Goal: Task Accomplishment & Management: Complete application form

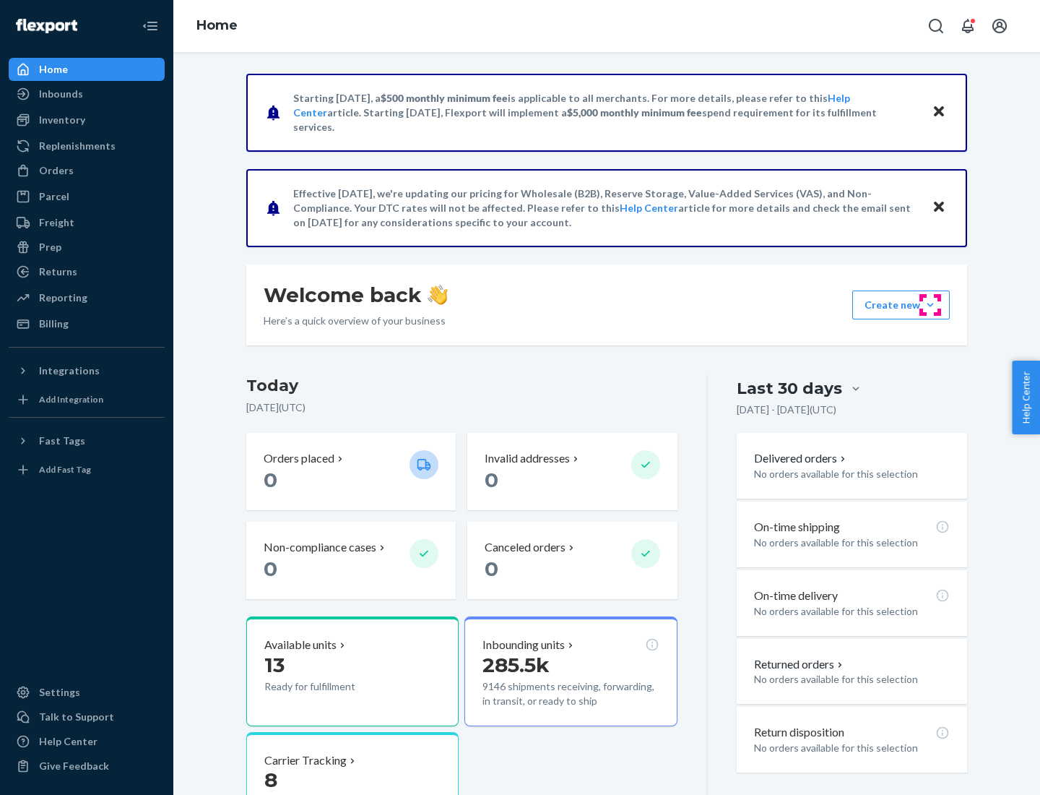
click at [931, 305] on button "Create new Create new inbound Create new order Create new product" at bounding box center [902, 304] width 98 height 29
click at [87, 94] on div "Inbounds" at bounding box center [86, 94] width 153 height 20
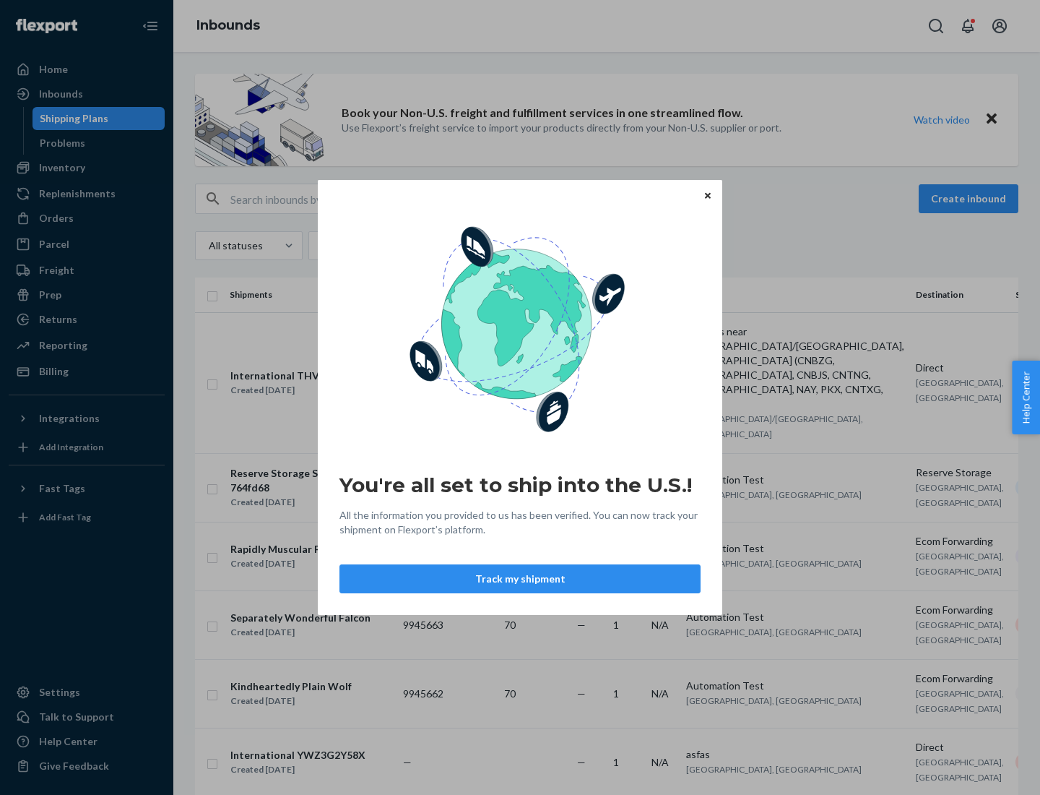
click at [520, 579] on button "Track my shipment" at bounding box center [520, 578] width 361 height 29
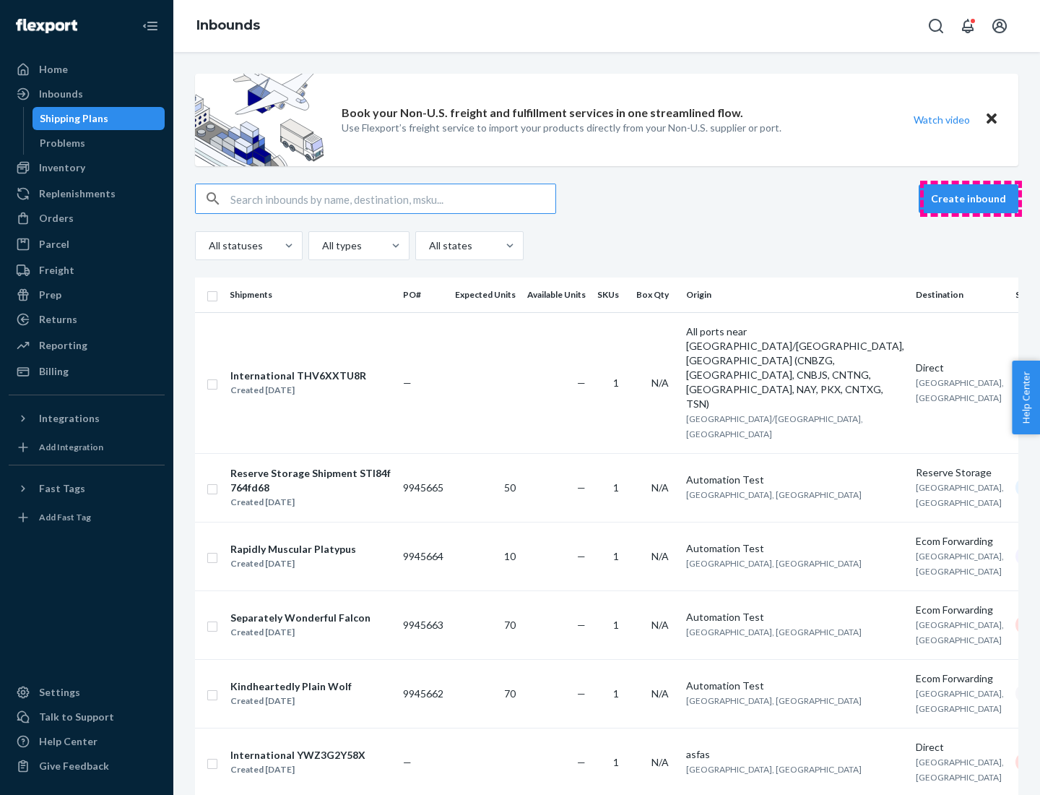
click at [971, 199] on button "Create inbound" at bounding box center [969, 198] width 100 height 29
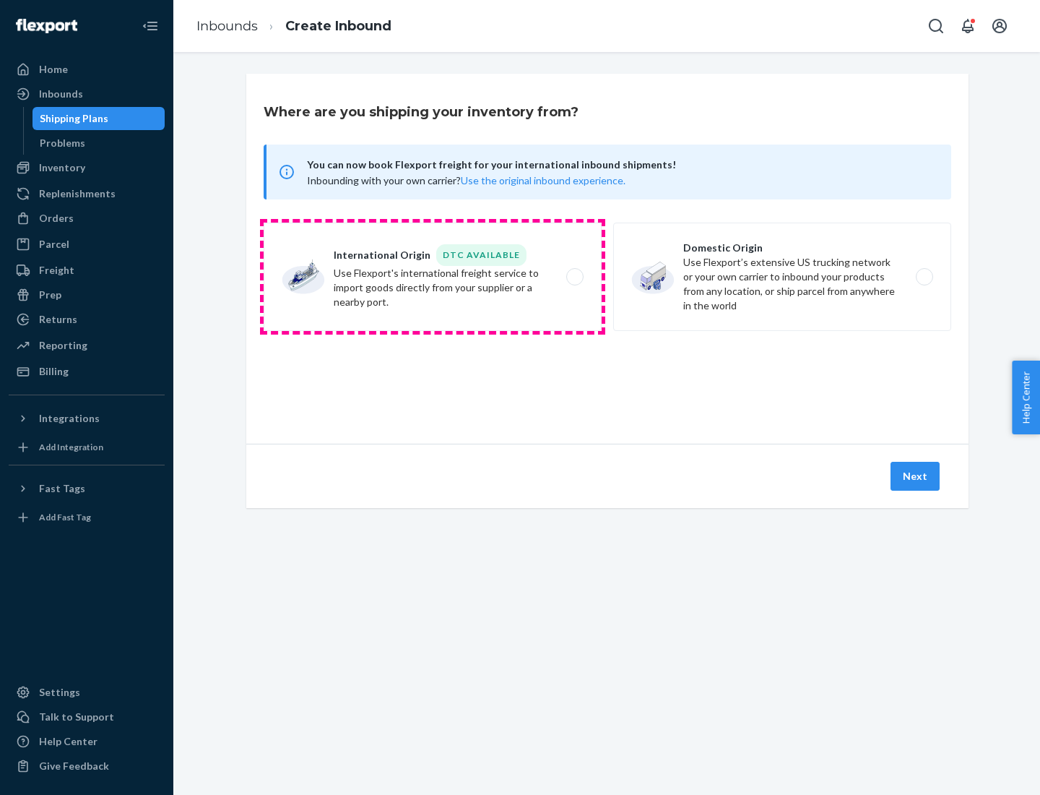
click at [433, 277] on label "International Origin DTC Available Use Flexport's international freight service…" at bounding box center [433, 277] width 338 height 108
click at [574, 277] on input "International Origin DTC Available Use Flexport's international freight service…" at bounding box center [578, 276] width 9 height 9
radio input "true"
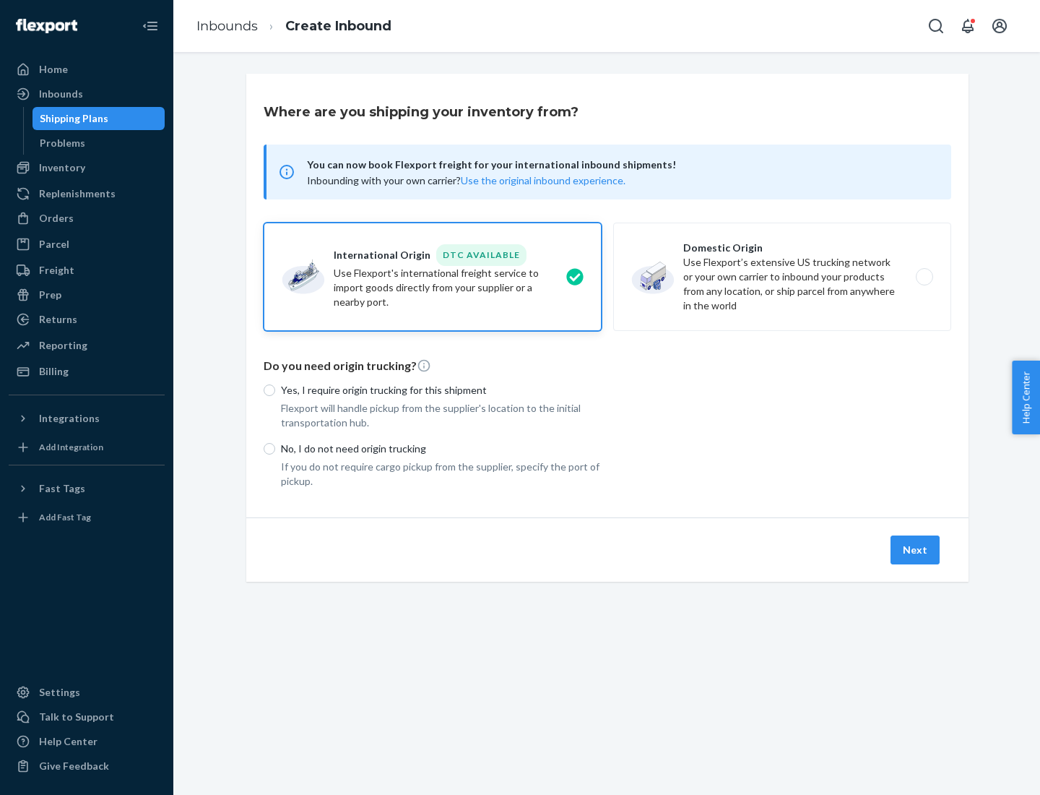
click at [441, 448] on p "No, I do not need origin trucking" at bounding box center [441, 448] width 321 height 14
click at [275, 448] on input "No, I do not need origin trucking" at bounding box center [270, 449] width 12 height 12
radio input "true"
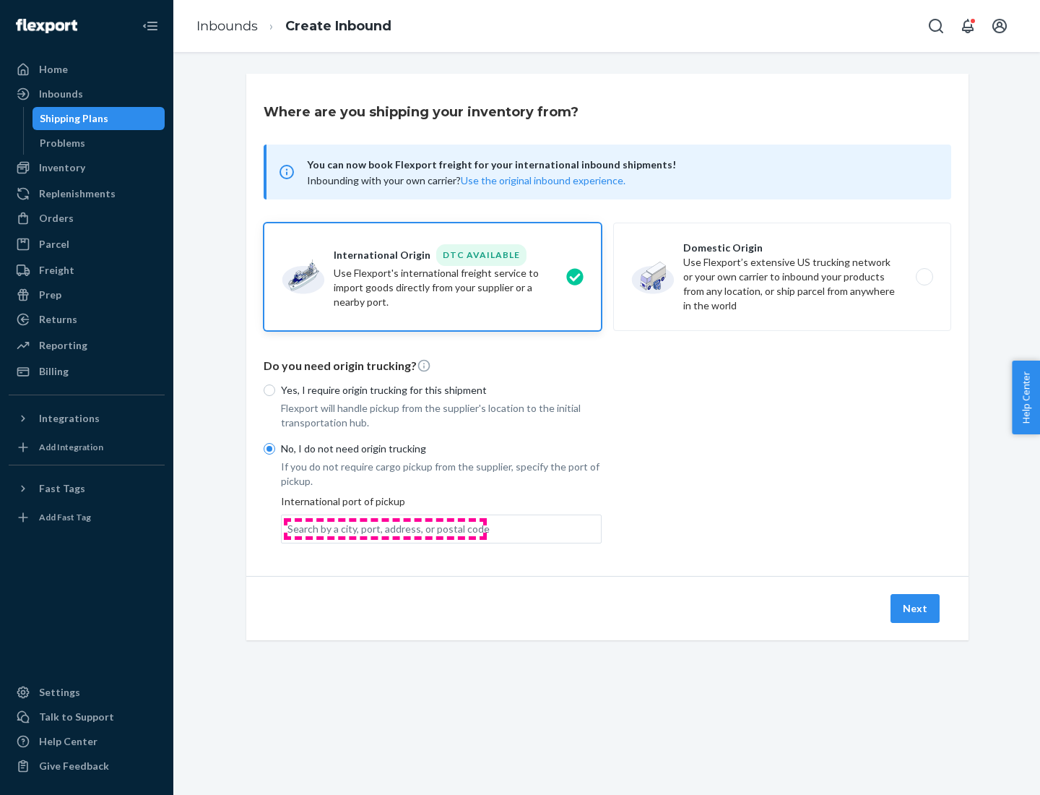
click at [385, 528] on div "Search by a city, port, address, or postal code" at bounding box center [389, 529] width 202 height 14
click at [289, 528] on input "Search by a city, port, address, or postal code" at bounding box center [288, 529] width 1 height 14
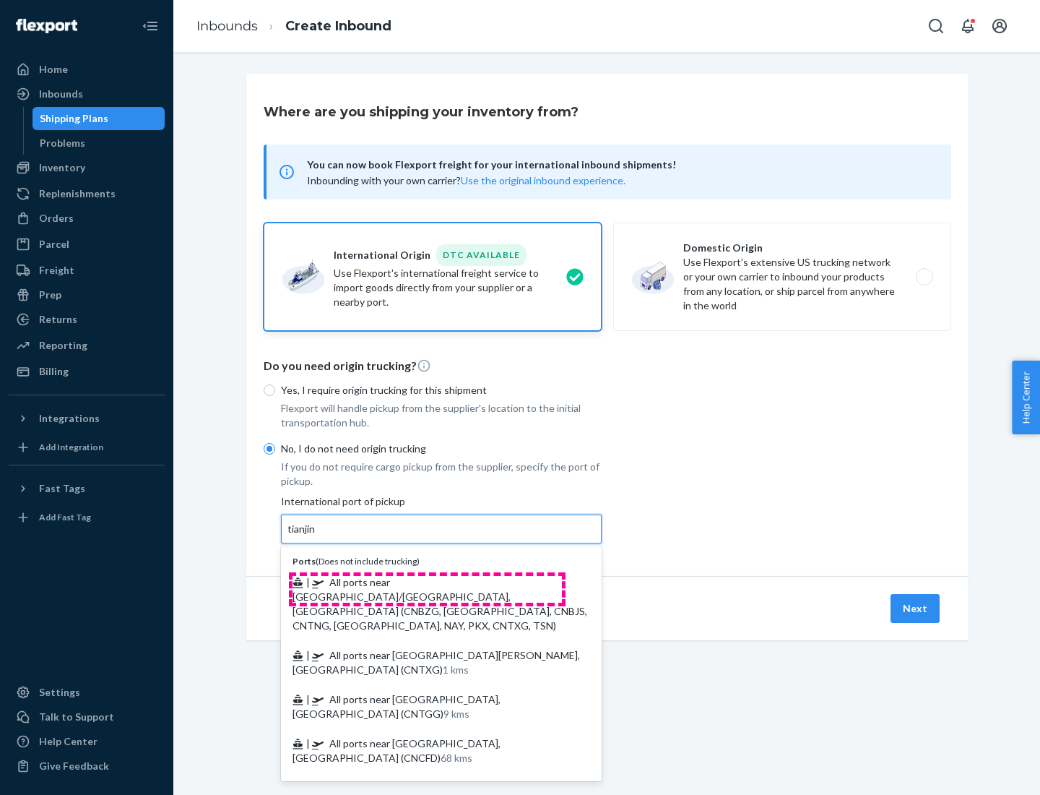
click at [427, 582] on span "| All ports near [GEOGRAPHIC_DATA]/[GEOGRAPHIC_DATA], [GEOGRAPHIC_DATA] (CNBZG,…" at bounding box center [440, 604] width 295 height 56
click at [317, 536] on input "tianjin" at bounding box center [303, 529] width 30 height 14
type input "All ports near [GEOGRAPHIC_DATA]/[GEOGRAPHIC_DATA], [GEOGRAPHIC_DATA] (CNBZG, […"
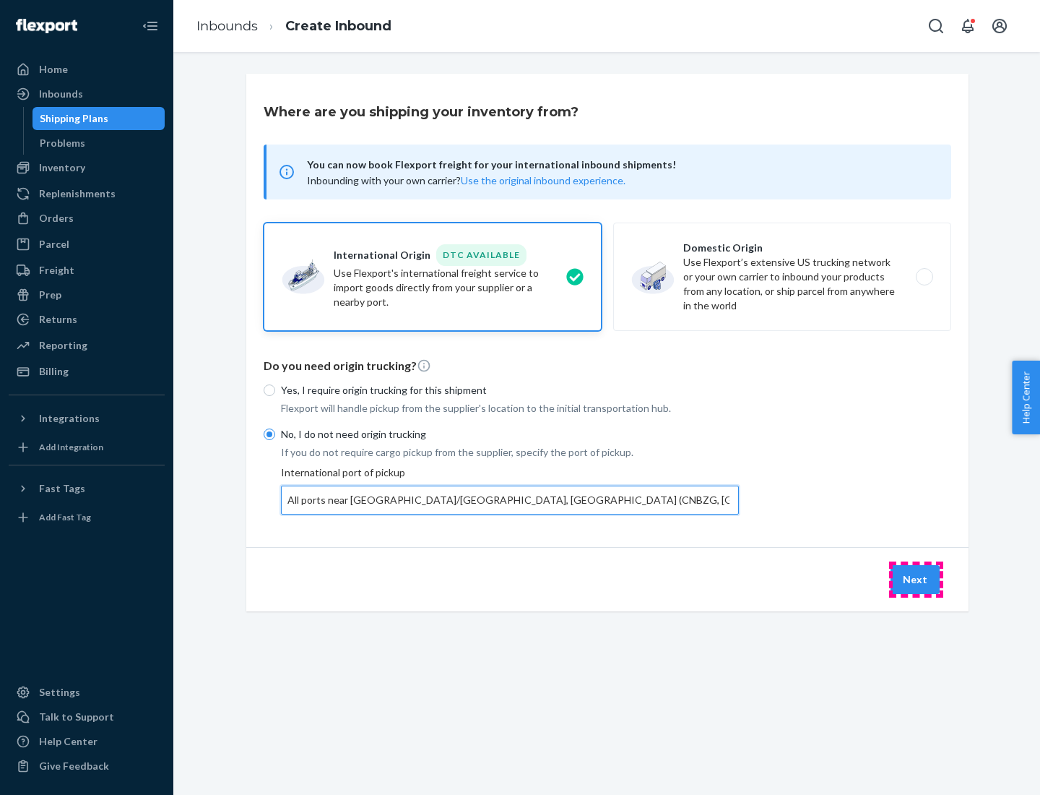
click at [916, 579] on button "Next" at bounding box center [915, 579] width 49 height 29
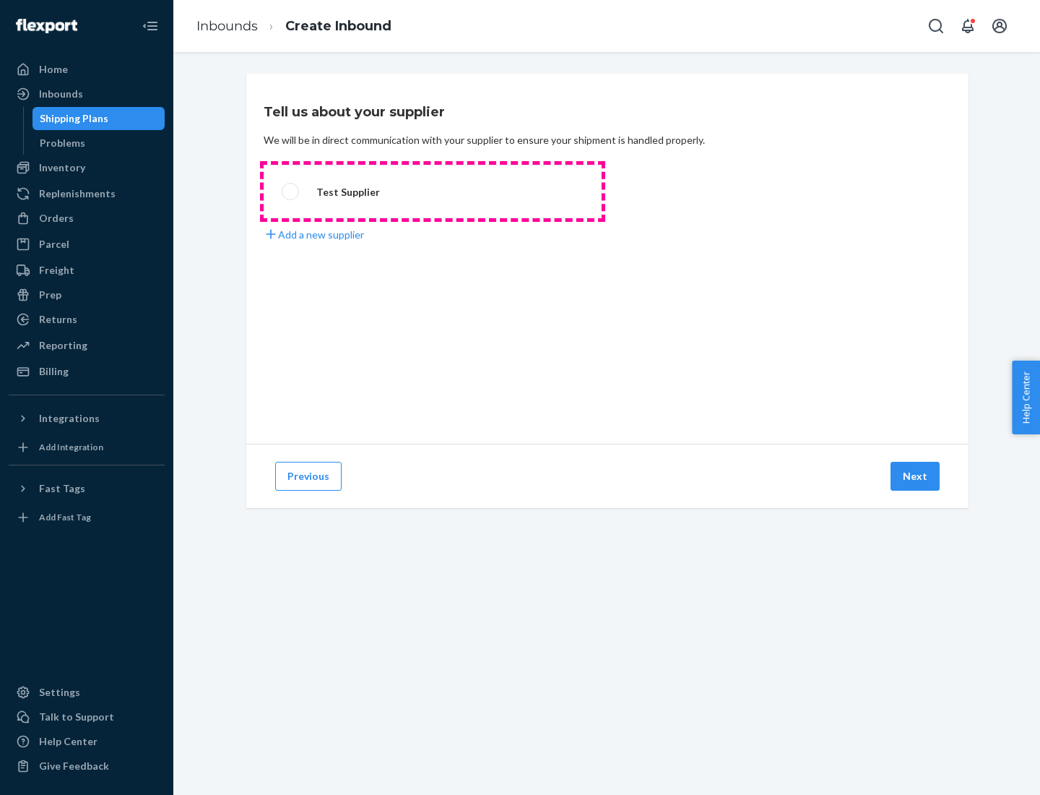
click at [433, 191] on label "Test Supplier" at bounding box center [433, 191] width 338 height 53
click at [291, 191] on input "Test Supplier" at bounding box center [286, 191] width 9 height 9
radio input "true"
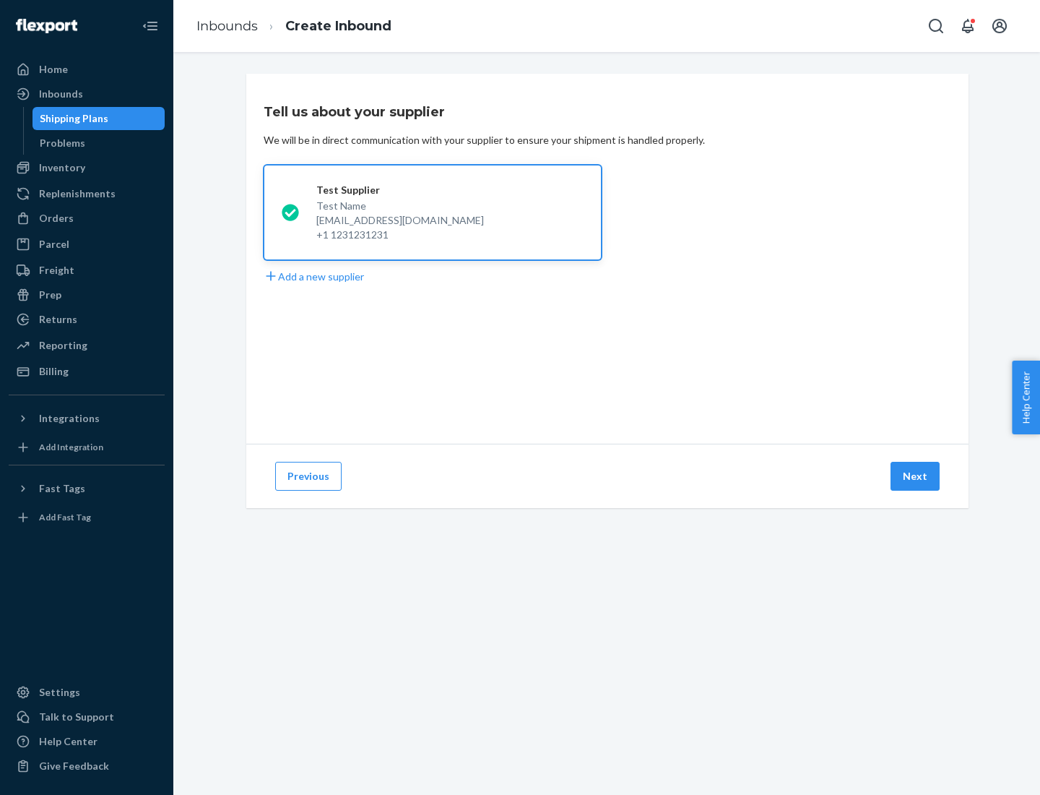
click at [916, 476] on button "Next" at bounding box center [915, 476] width 49 height 29
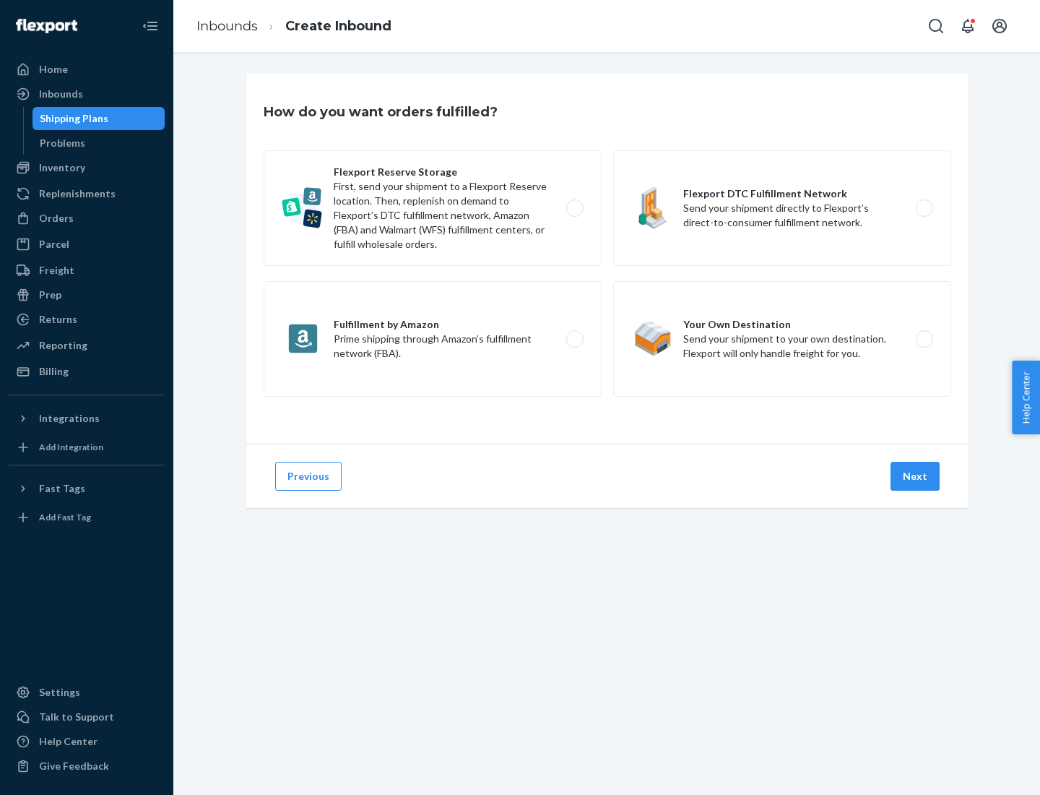
click at [433, 208] on label "Flexport Reserve Storage First, send your shipment to a Flexport Reserve locati…" at bounding box center [433, 208] width 338 height 116
click at [574, 208] on input "Flexport Reserve Storage First, send your shipment to a Flexport Reserve locati…" at bounding box center [578, 208] width 9 height 9
radio input "true"
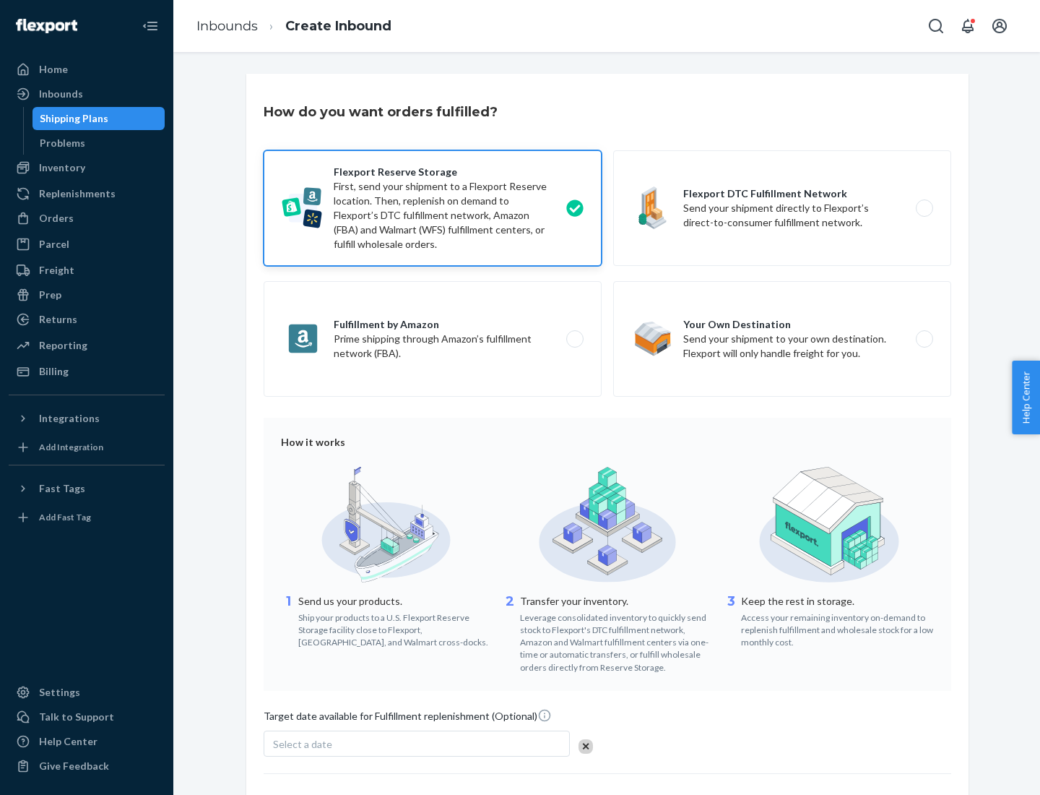
scroll to position [118, 0]
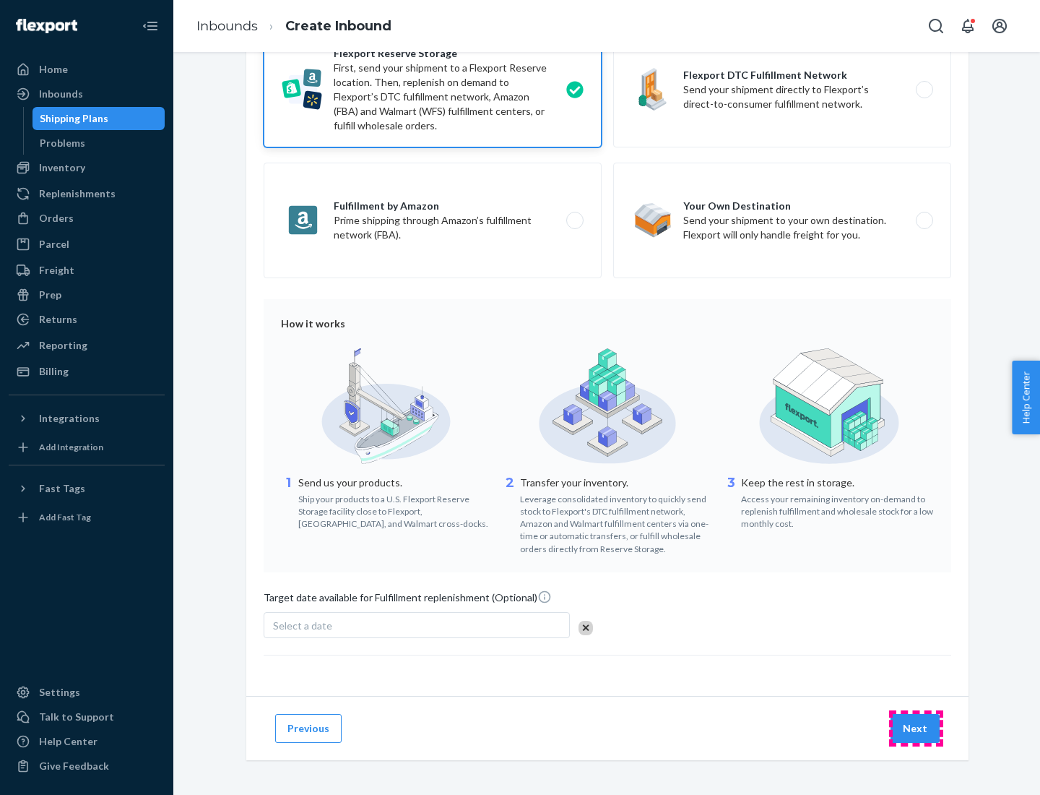
click at [916, 728] on button "Next" at bounding box center [915, 728] width 49 height 29
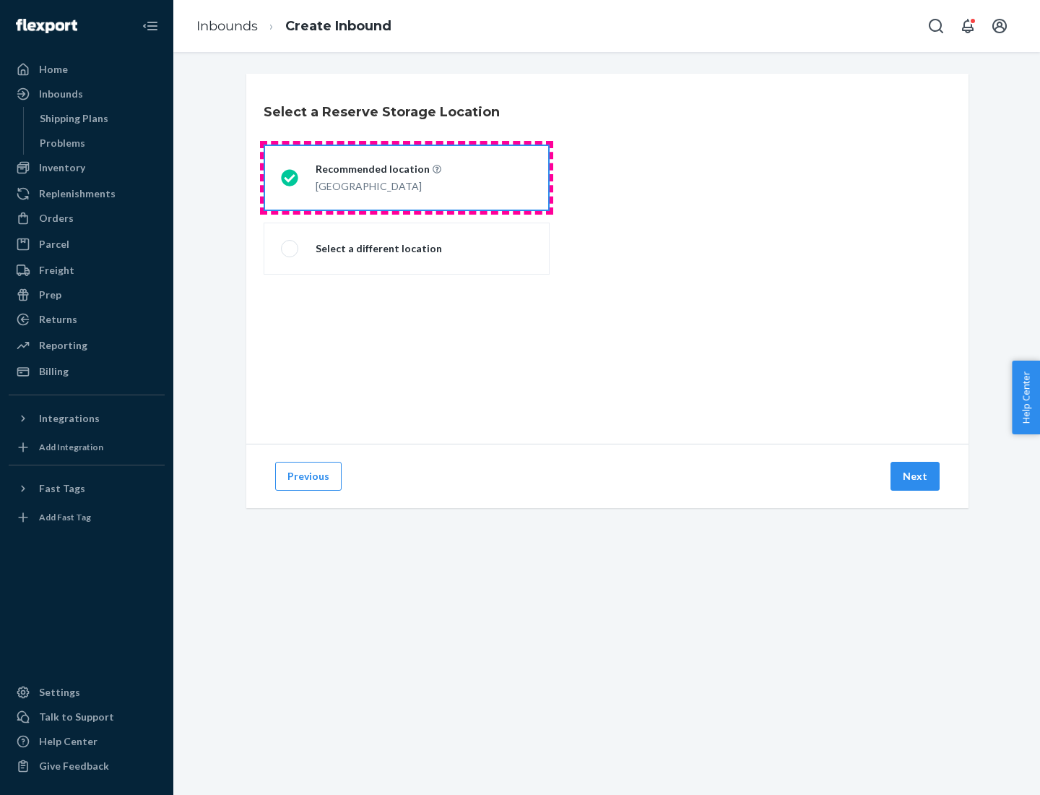
click at [407, 178] on div "[GEOGRAPHIC_DATA]" at bounding box center [379, 184] width 126 height 17
click at [290, 178] on input "Recommended location [GEOGRAPHIC_DATA]" at bounding box center [285, 177] width 9 height 9
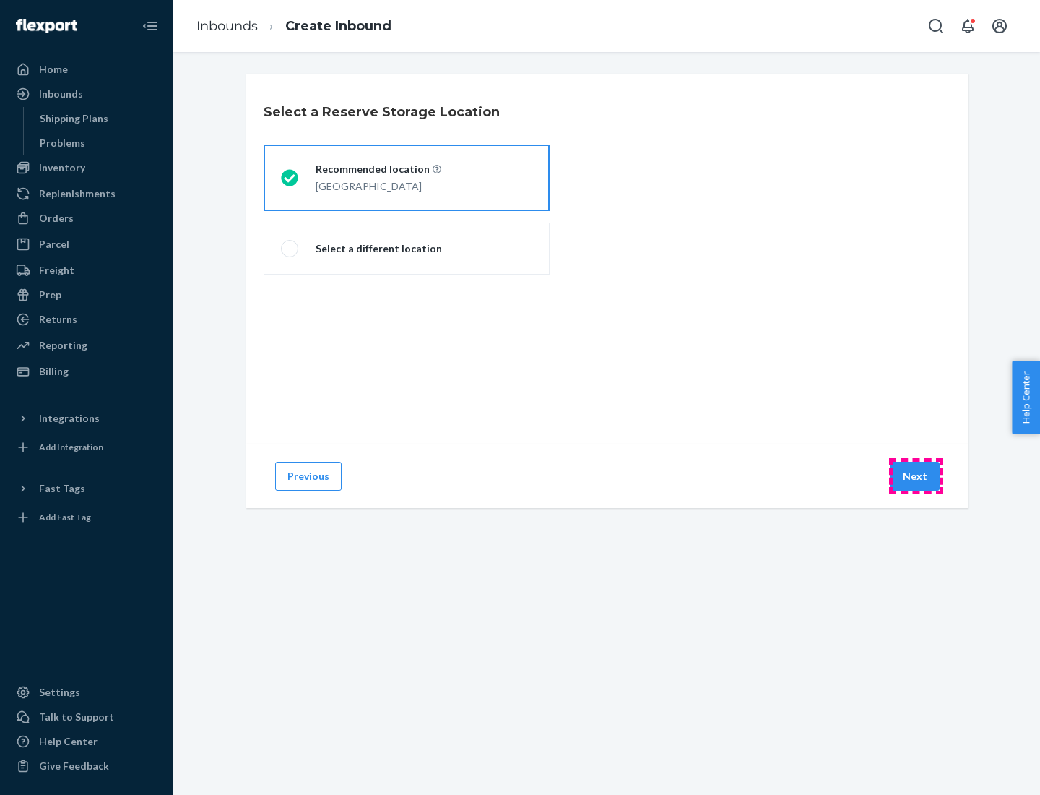
click at [916, 476] on button "Next" at bounding box center [915, 476] width 49 height 29
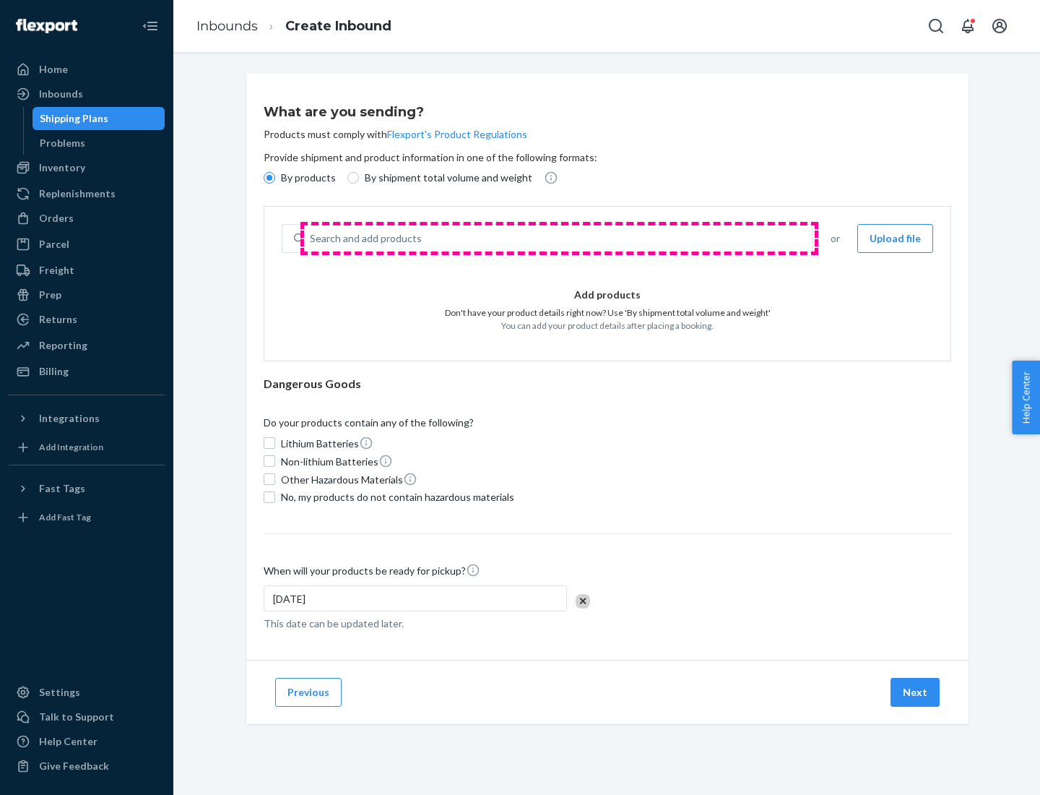
click at [559, 238] on div "Search and add products" at bounding box center [558, 238] width 509 height 26
click at [311, 238] on input "Search and add products" at bounding box center [310, 238] width 1 height 14
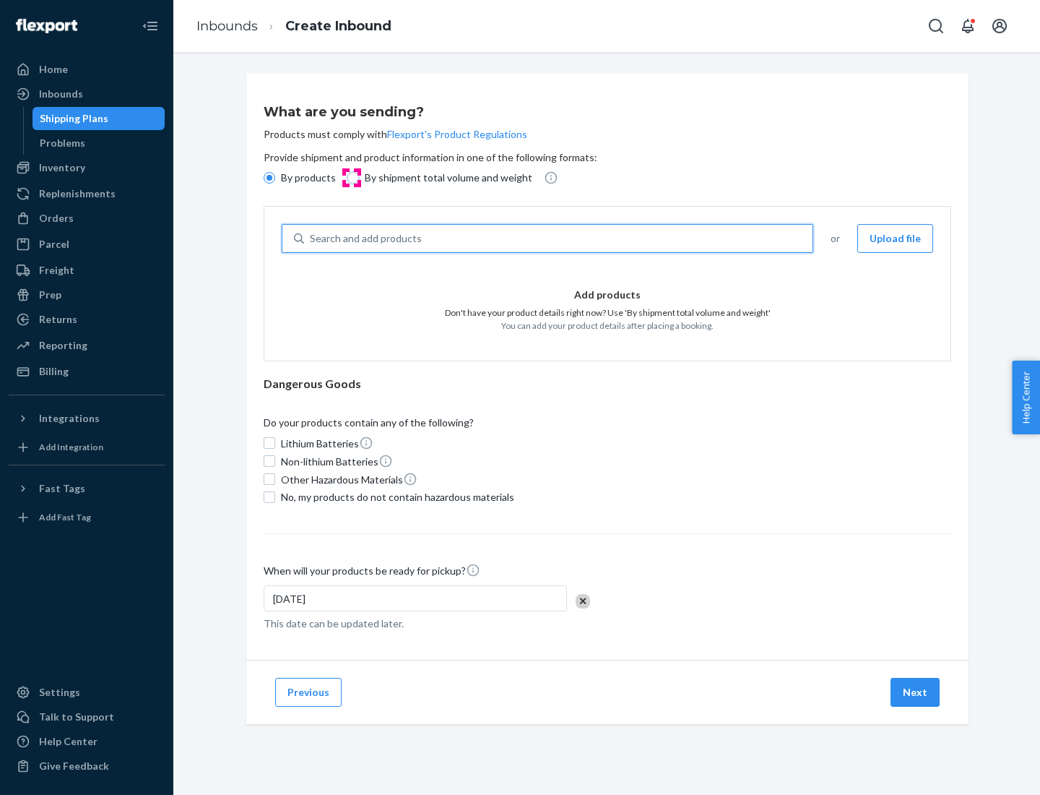
click at [351, 178] on input "By shipment total volume and weight" at bounding box center [354, 178] width 12 height 12
radio input "true"
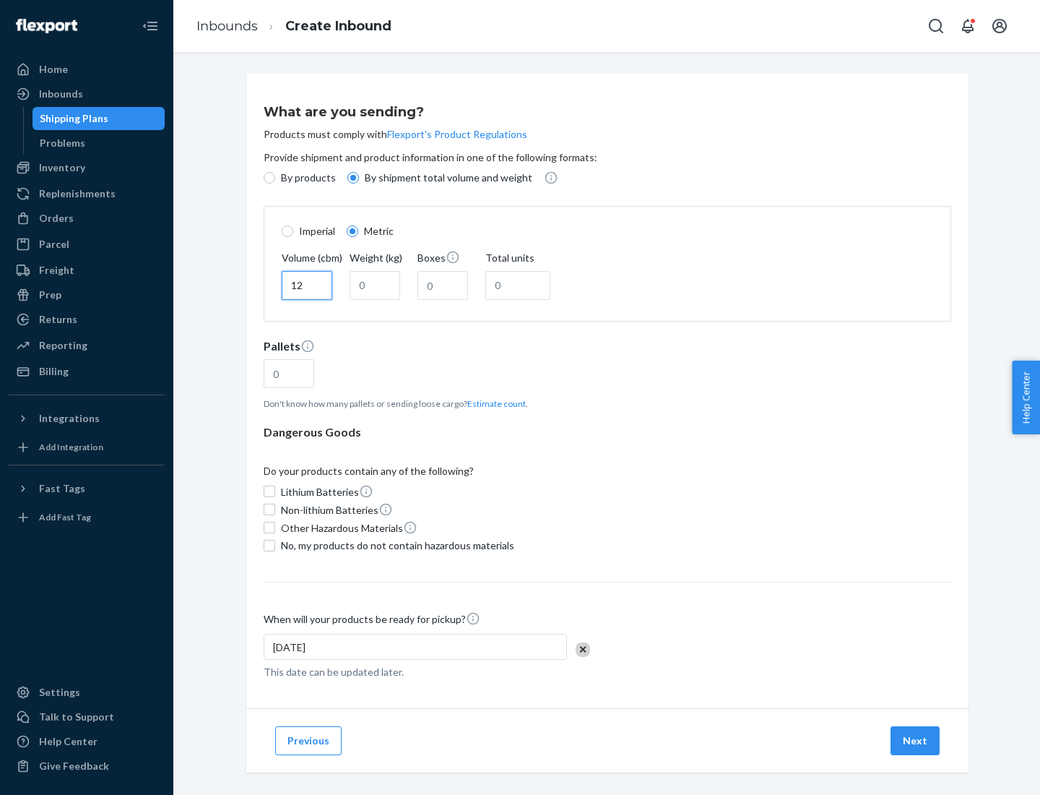
type input "12"
type input "22"
type input "222"
type input "121"
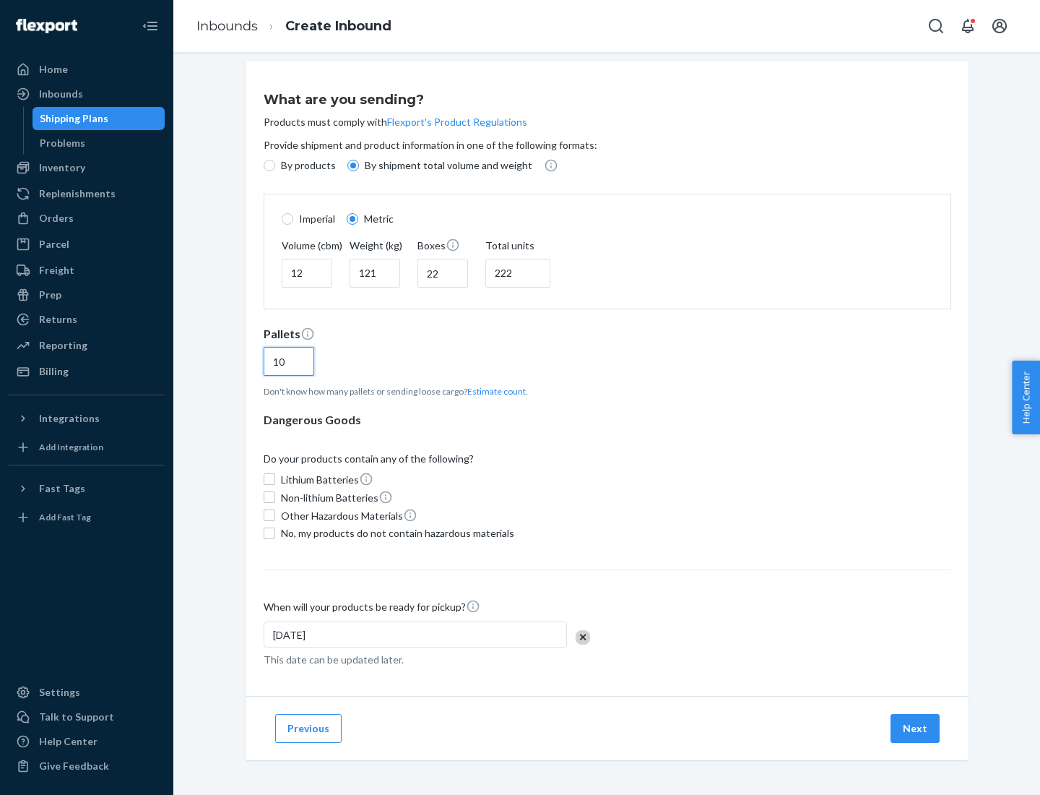
type input "10"
click at [395, 532] on span "No, my products do not contain hazardous materials" at bounding box center [397, 533] width 233 height 14
click at [275, 532] on input "No, my products do not contain hazardous materials" at bounding box center [270, 533] width 12 height 12
checkbox input "true"
click at [916, 728] on button "Next" at bounding box center [915, 728] width 49 height 29
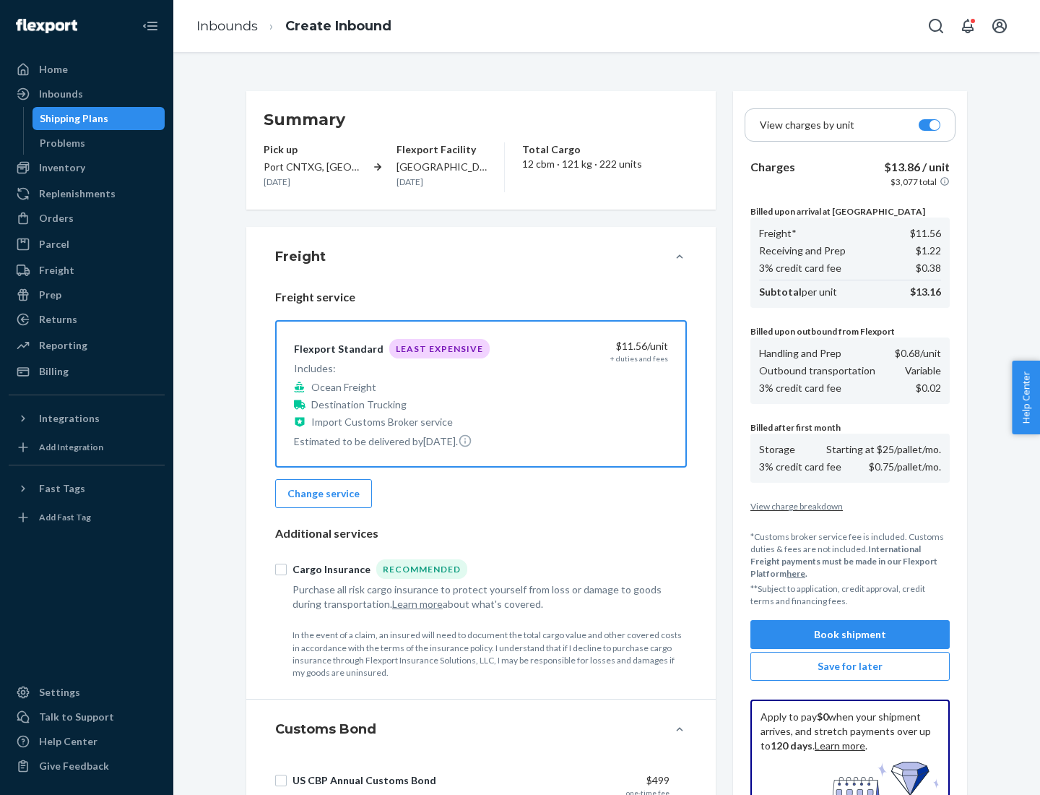
scroll to position [211, 0]
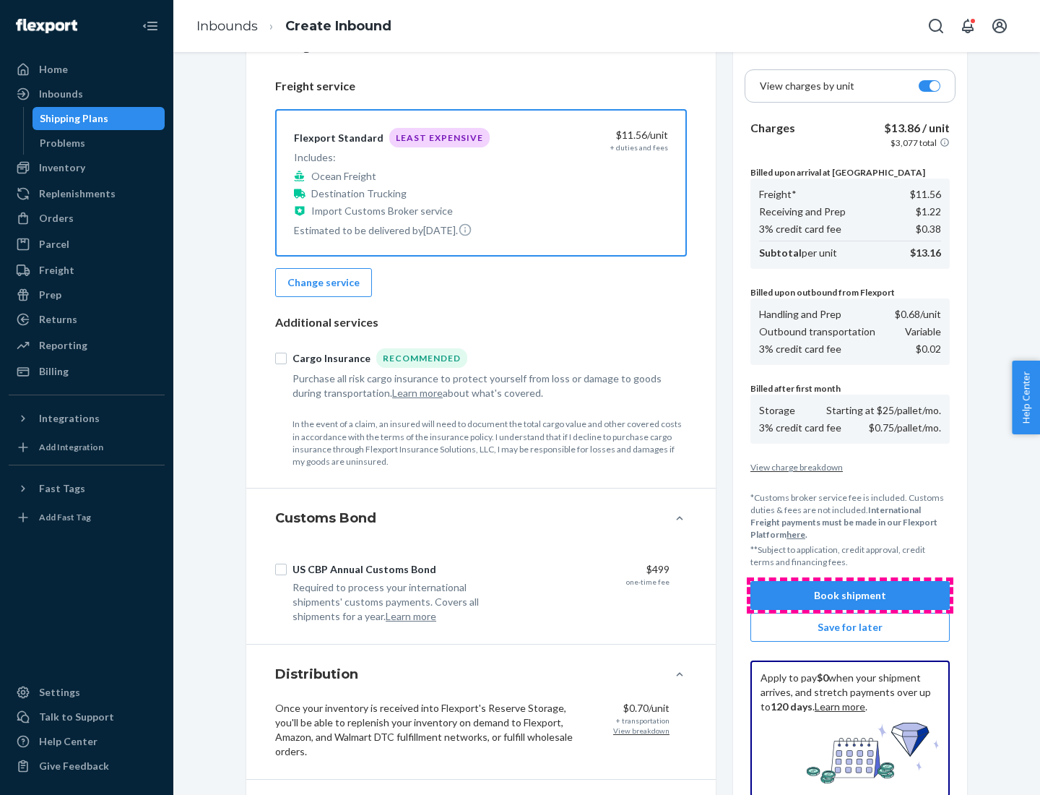
click at [850, 595] on button "Book shipment" at bounding box center [850, 595] width 199 height 29
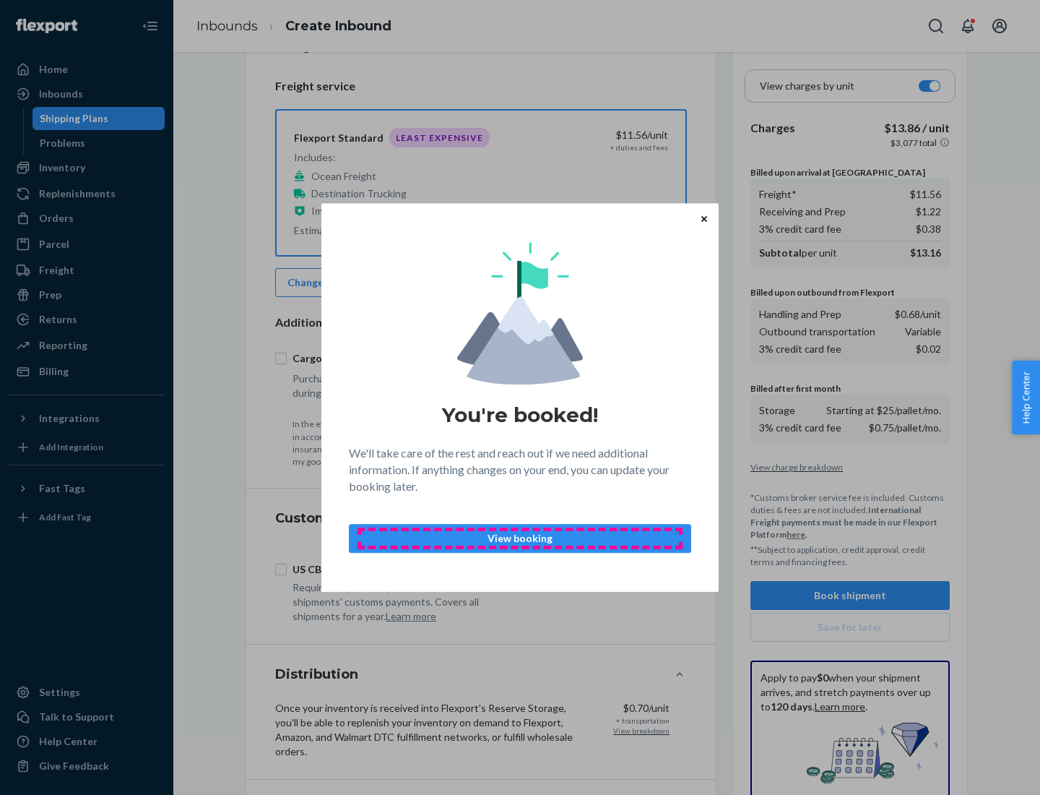
click at [520, 538] on p "View booking" at bounding box center [520, 538] width 318 height 14
